Goal: Check status

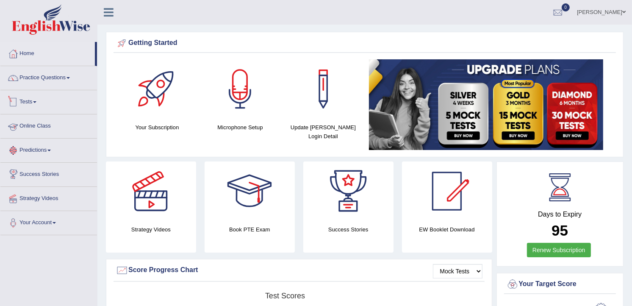
click at [28, 102] on link "Tests" at bounding box center [48, 100] width 97 height 21
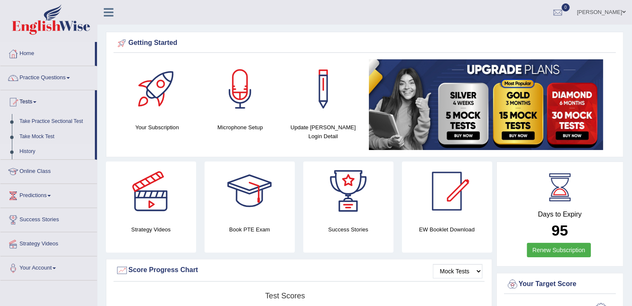
click at [28, 149] on link "History" at bounding box center [55, 151] width 79 height 15
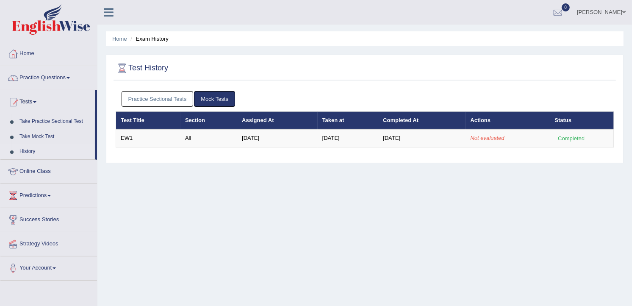
click at [166, 98] on link "Practice Sectional Tests" at bounding box center [157, 99] width 72 height 16
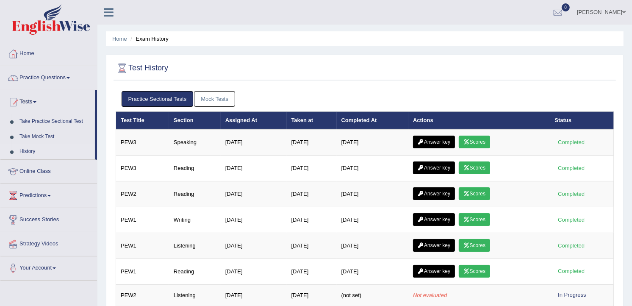
click at [201, 97] on link "Mock Tests" at bounding box center [214, 99] width 41 height 16
